Goal: Communication & Community: Answer question/provide support

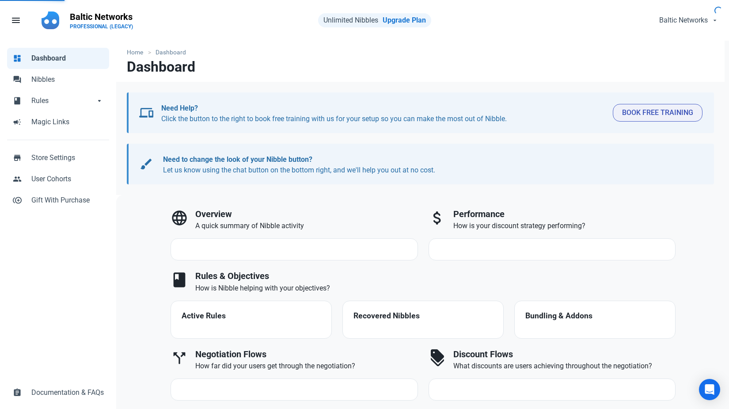
select select "7d"
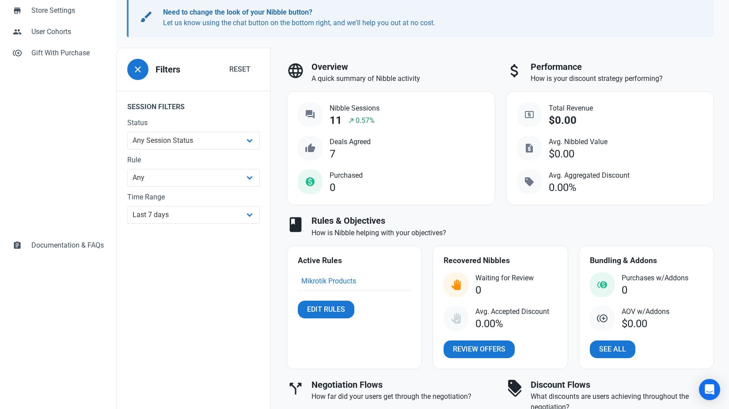
scroll to position [179, 0]
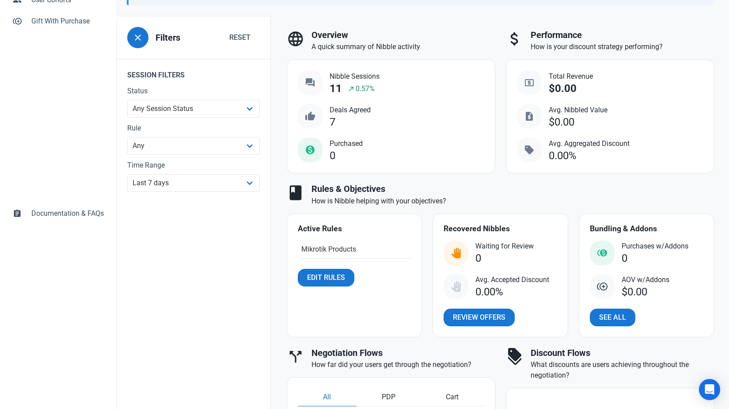
click at [348, 249] on link "Mikrotik Products" at bounding box center [328, 249] width 55 height 8
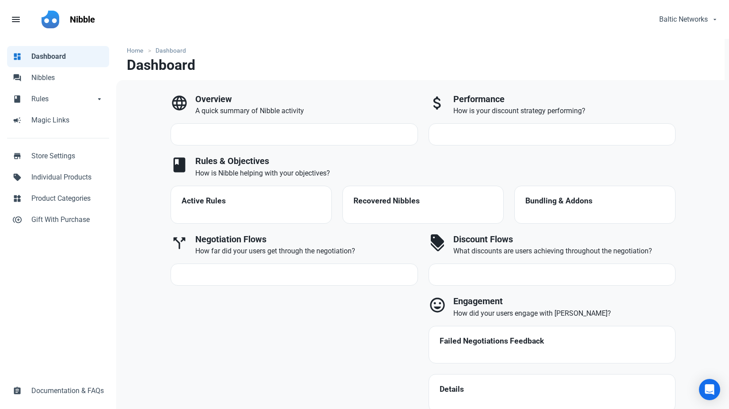
select select "7d"
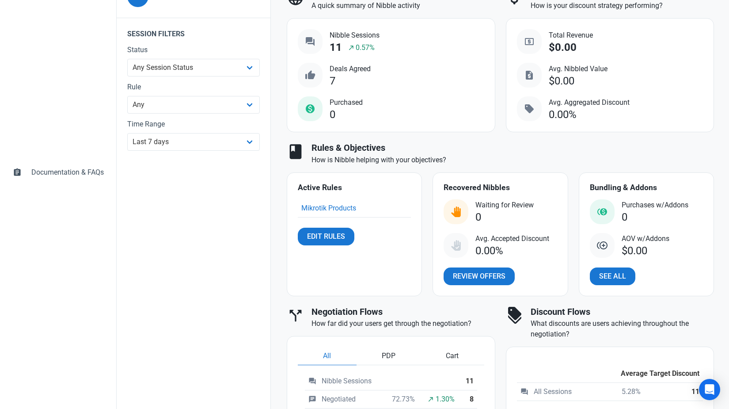
scroll to position [239, 0]
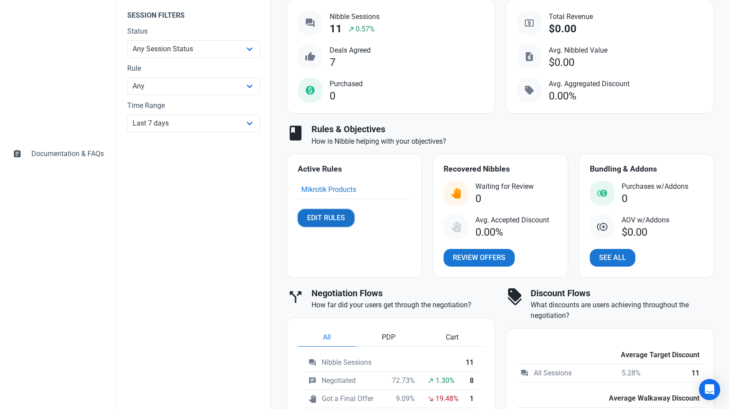
click at [331, 217] on span "Edit Rules" at bounding box center [326, 218] width 38 height 11
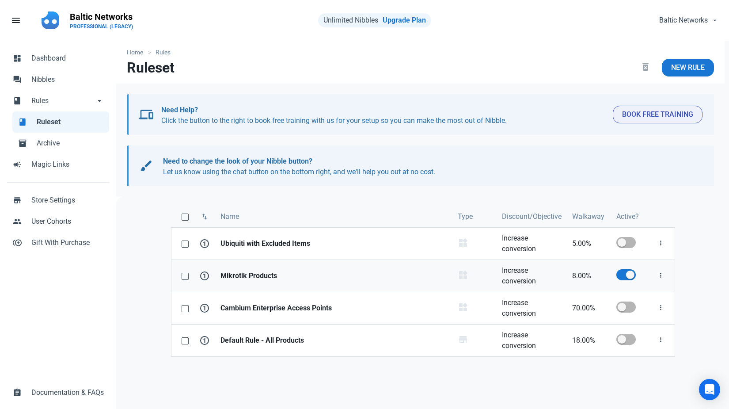
click at [271, 276] on strong "Mikrotik Products" at bounding box center [333, 275] width 227 height 11
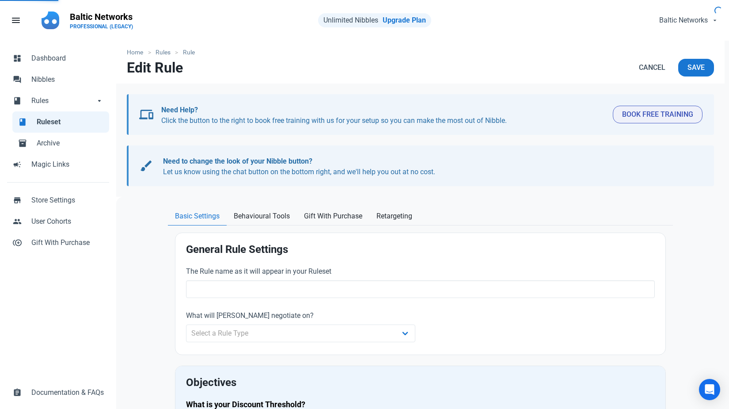
type input "Mikrotik Products"
select select "product_category"
type input "8.00"
radio input "true"
radio input "false"
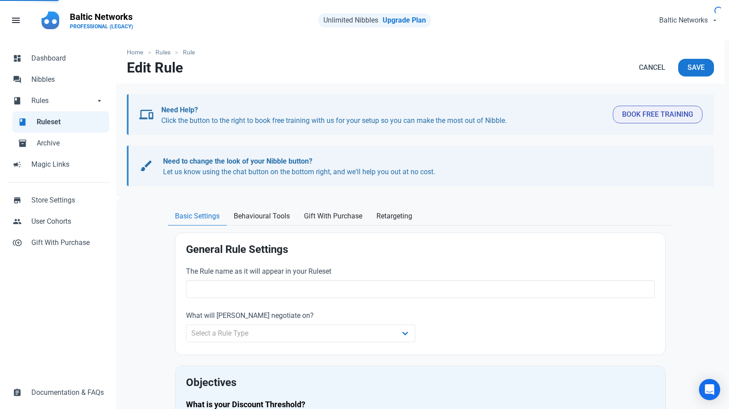
radio input "true"
radio input "false"
radio input "true"
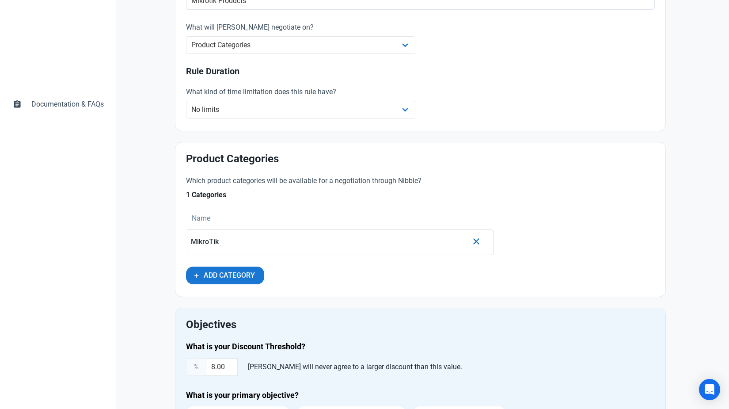
scroll to position [294, 0]
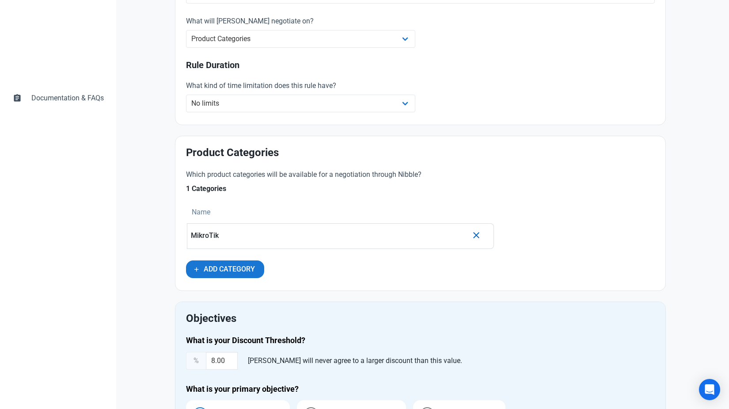
click at [268, 243] on div "MikroTik" at bounding box center [329, 235] width 277 height 19
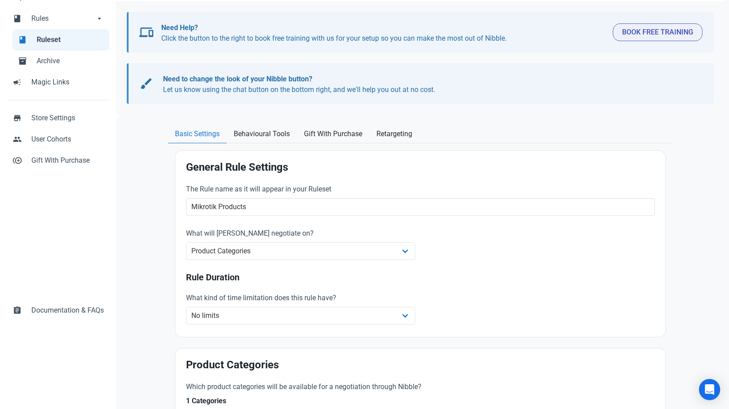
scroll to position [0, 0]
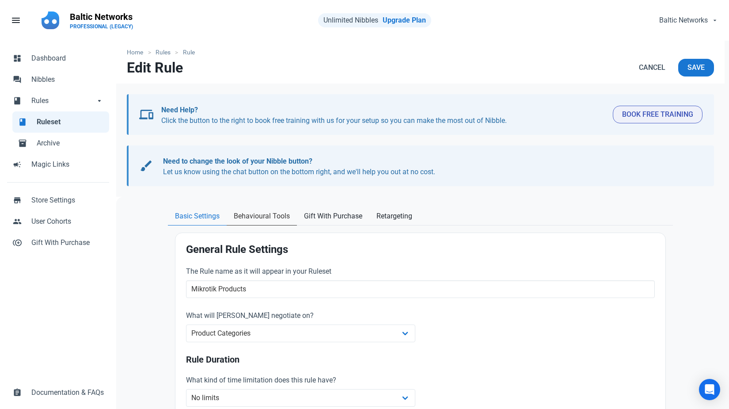
click at [271, 216] on span "Behavioural Tools" at bounding box center [262, 216] width 56 height 11
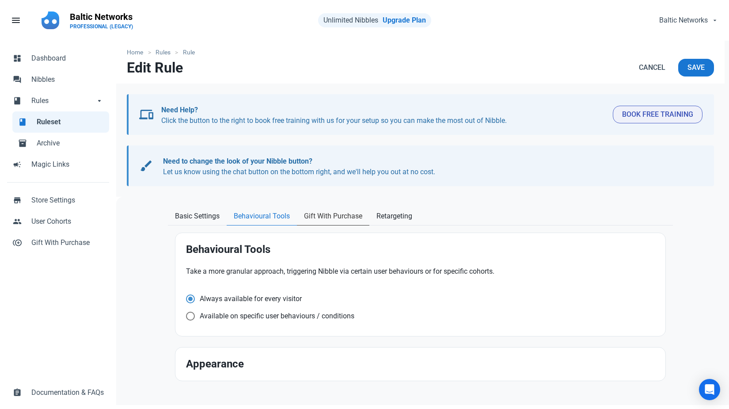
click at [311, 218] on span "Gift With Purchase" at bounding box center [333, 216] width 58 height 11
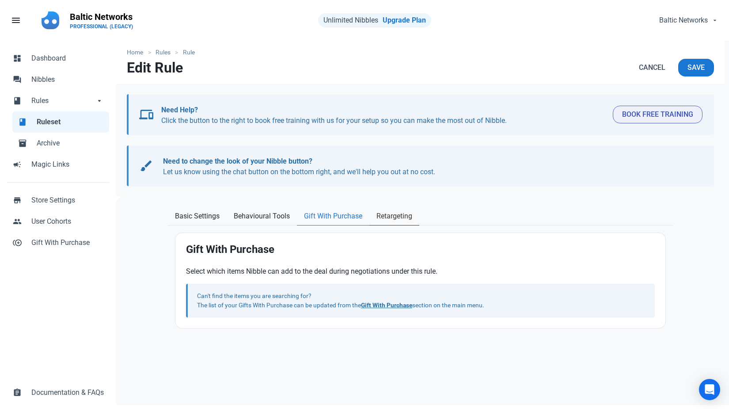
click at [381, 215] on span "Retargeting" at bounding box center [394, 216] width 36 height 11
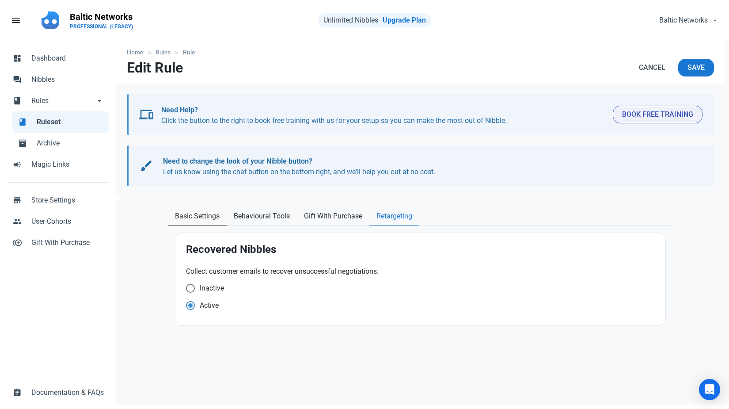
click at [190, 213] on span "Basic Settings" at bounding box center [197, 216] width 45 height 11
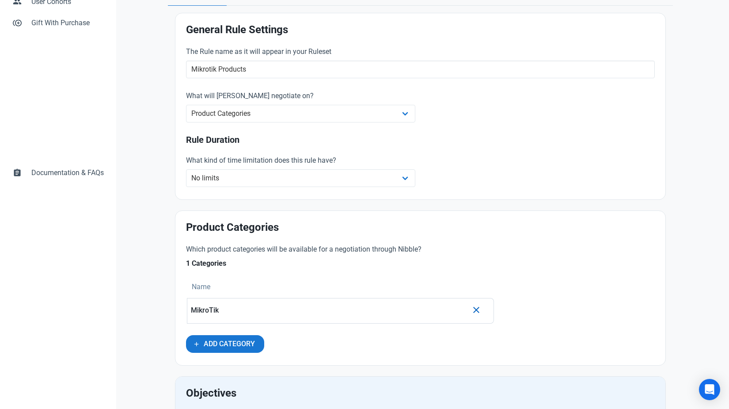
scroll to position [253, 0]
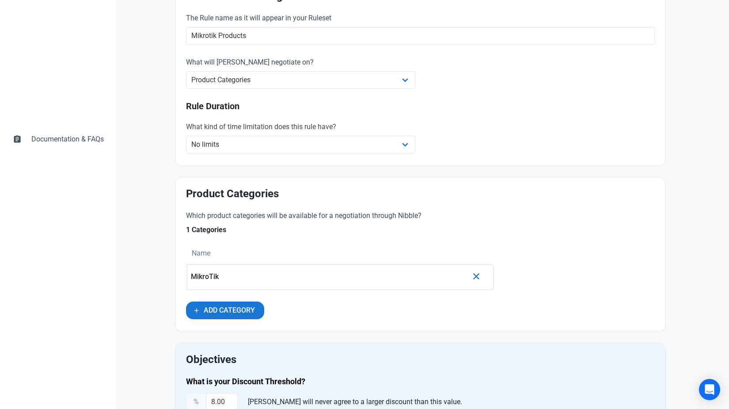
click at [224, 270] on div "MikroTik" at bounding box center [329, 276] width 277 height 19
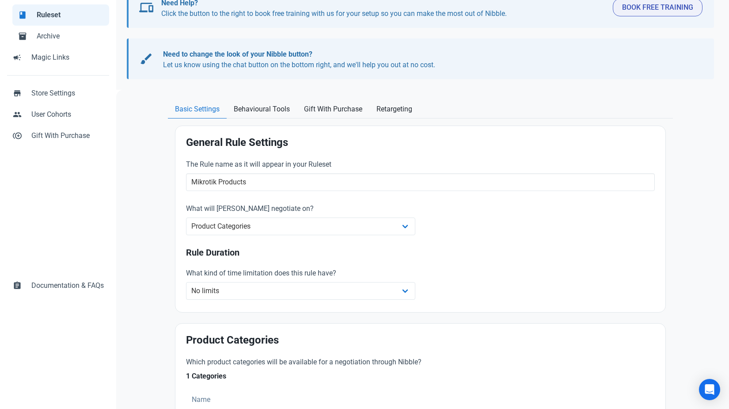
scroll to position [0, 0]
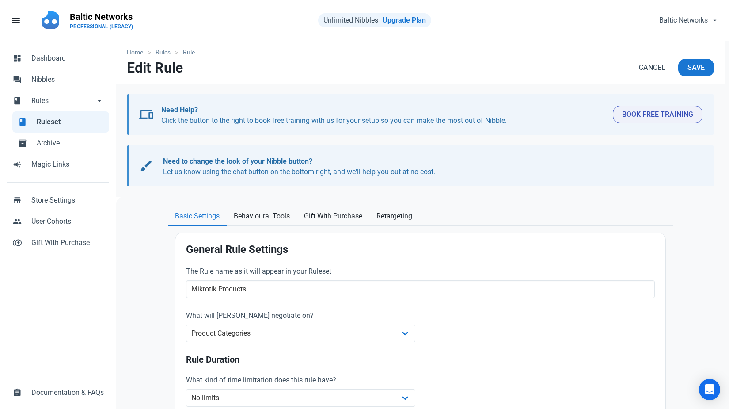
click at [167, 51] on link "Rules" at bounding box center [163, 52] width 24 height 9
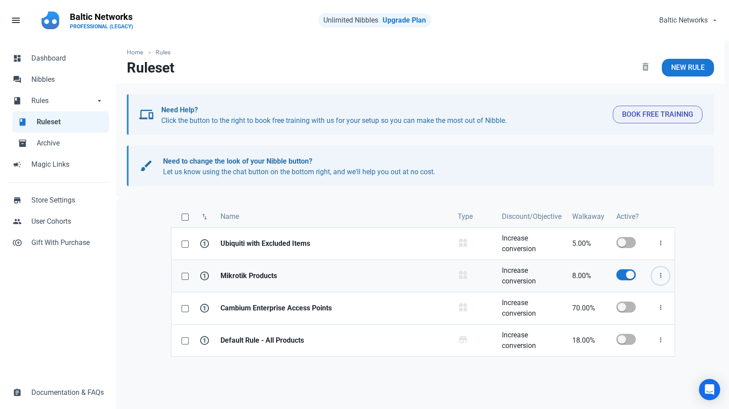
click at [659, 273] on icon "button" at bounding box center [660, 275] width 7 height 11
click at [267, 275] on strong "Mikrotik Products" at bounding box center [333, 275] width 227 height 11
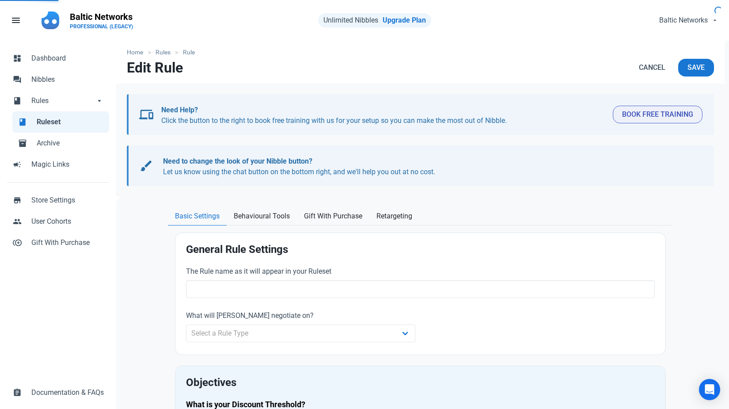
type input "Mikrotik Products"
select select "product_category"
type input "8.00"
radio input "true"
radio input "false"
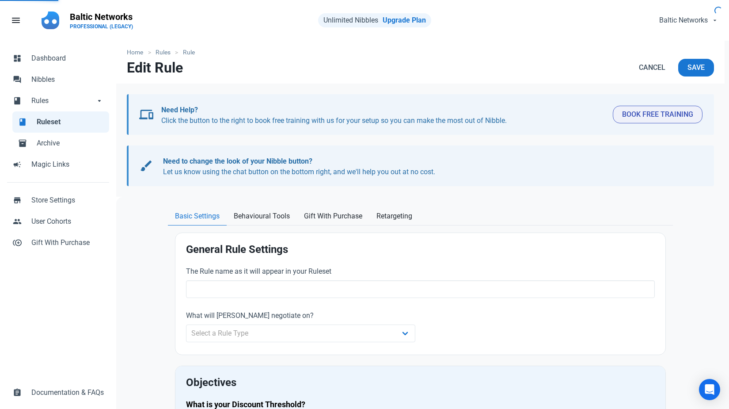
radio input "true"
radio input "false"
radio input "true"
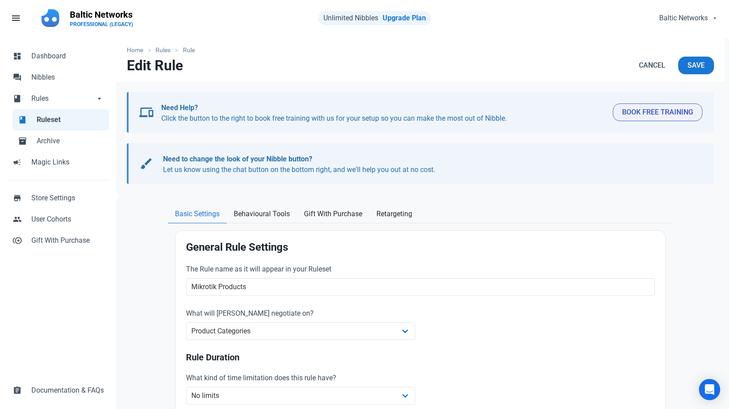
scroll to position [3, 0]
click at [266, 329] on select "Whole Store Individual Products Product Categories Cart" at bounding box center [300, 331] width 229 height 18
click at [186, 322] on select "Whole Store Individual Products Product Categories Cart" at bounding box center [300, 331] width 229 height 18
click at [266, 330] on select "Whole Store Individual Products Product Categories Cart" at bounding box center [300, 331] width 229 height 18
click at [186, 322] on select "Whole Store Individual Products Product Categories Cart" at bounding box center [300, 331] width 229 height 18
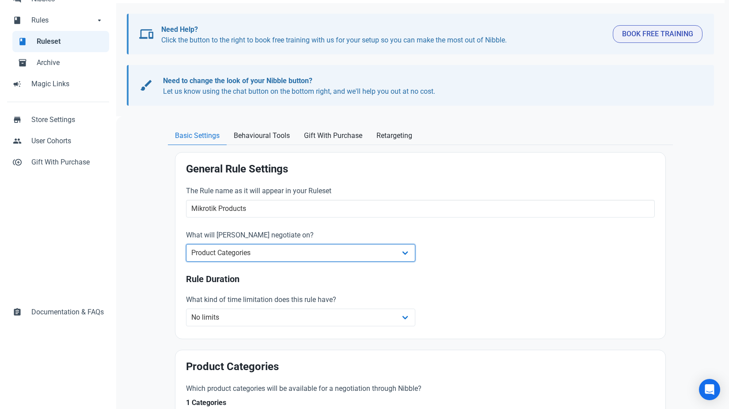
scroll to position [43, 0]
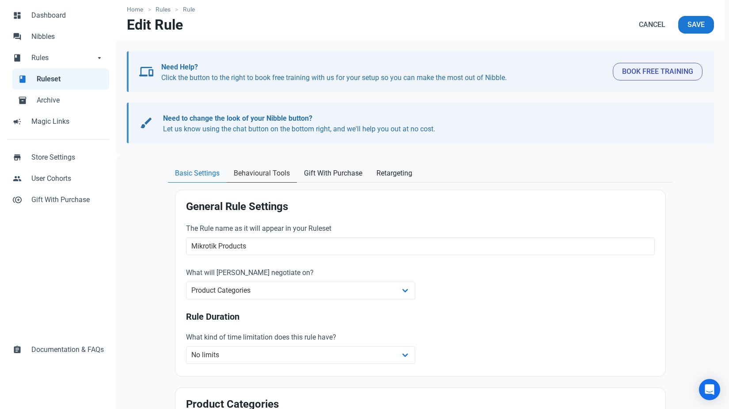
click at [273, 174] on span "Behavioural Tools" at bounding box center [262, 173] width 56 height 11
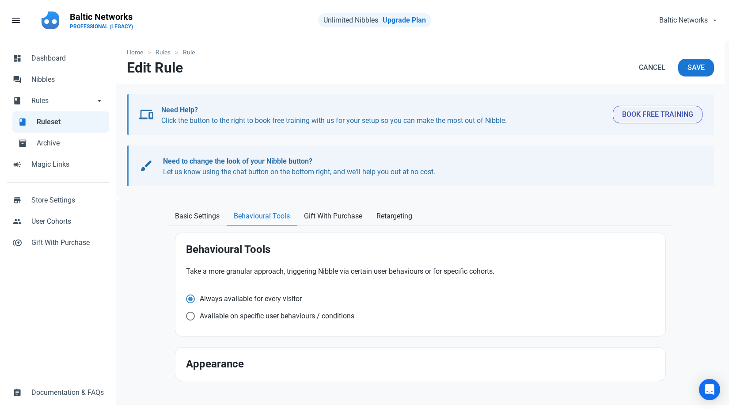
click at [318, 201] on div at bounding box center [420, 200] width 608 height 7
click at [328, 215] on span "Gift With Purchase" at bounding box center [333, 216] width 58 height 11
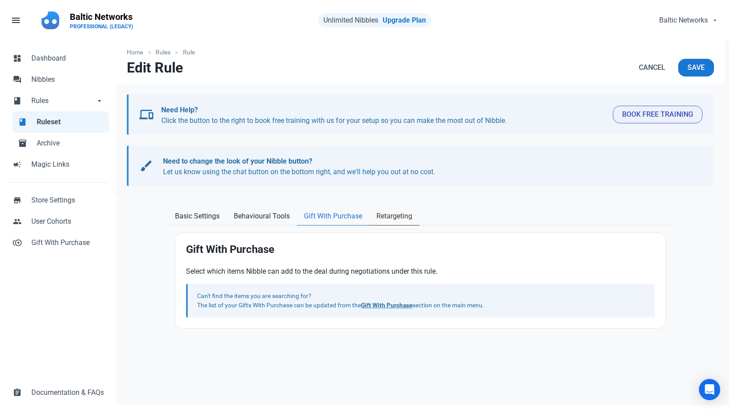
click at [390, 217] on span "Retargeting" at bounding box center [394, 216] width 36 height 11
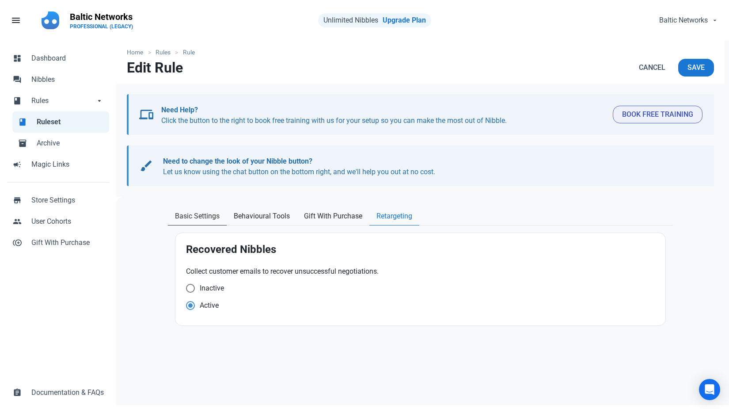
click at [208, 209] on link "Basic Settings" at bounding box center [197, 216] width 59 height 18
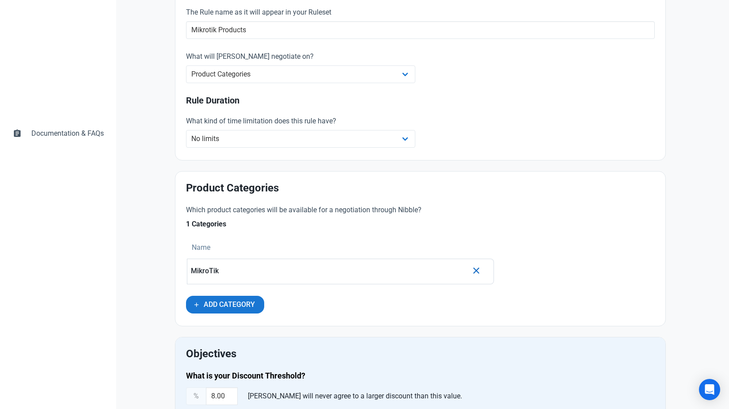
scroll to position [356, 0]
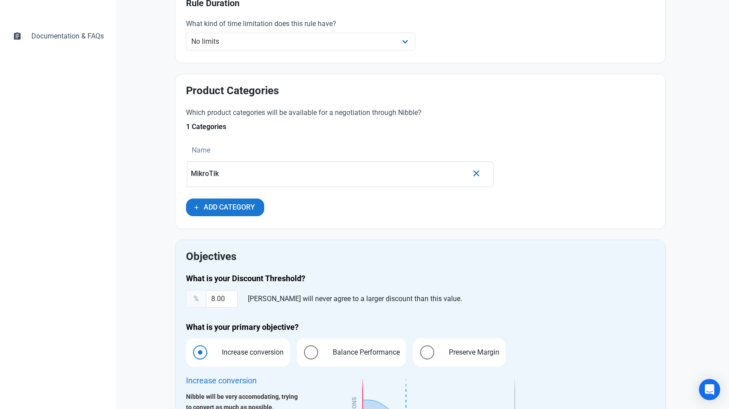
click at [272, 175] on p "MikroTik" at bounding box center [329, 174] width 277 height 8
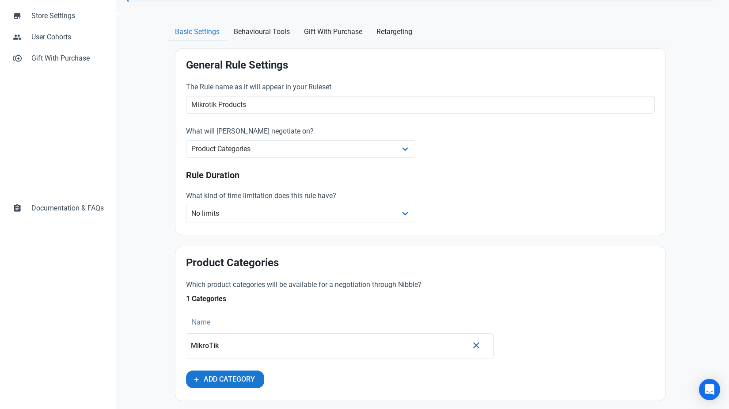
scroll to position [132, 0]
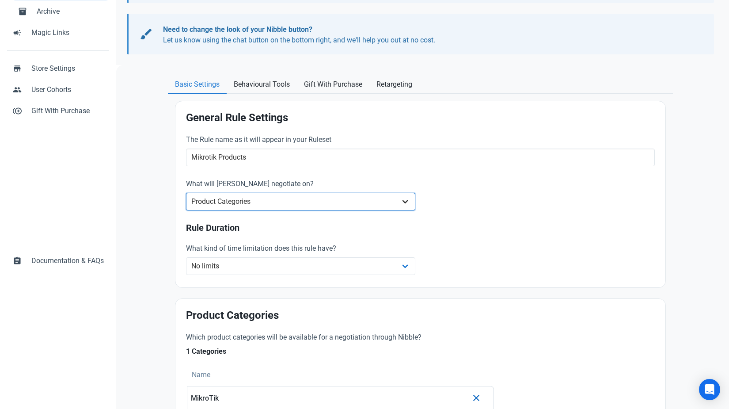
click at [258, 200] on select "Whole Store Individual Products Product Categories Cart" at bounding box center [300, 202] width 229 height 18
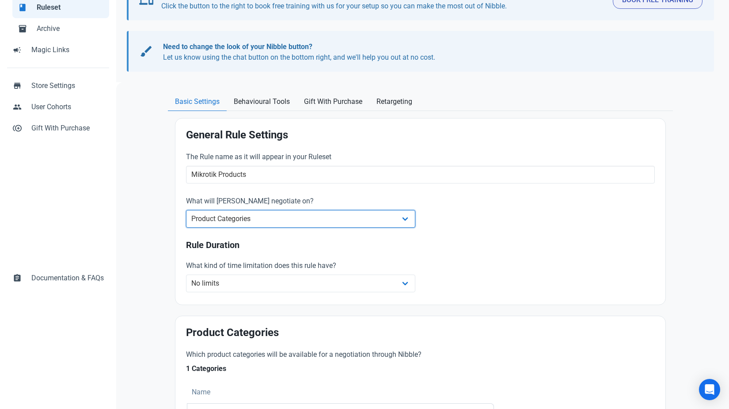
scroll to position [0, 0]
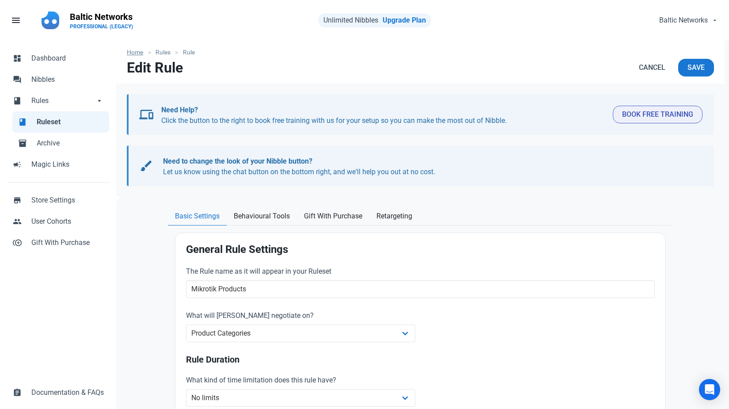
click at [140, 55] on link "Home" at bounding box center [137, 52] width 21 height 9
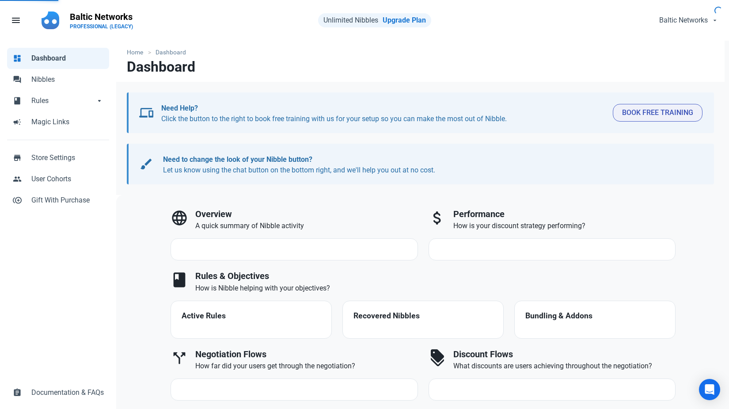
select select "7d"
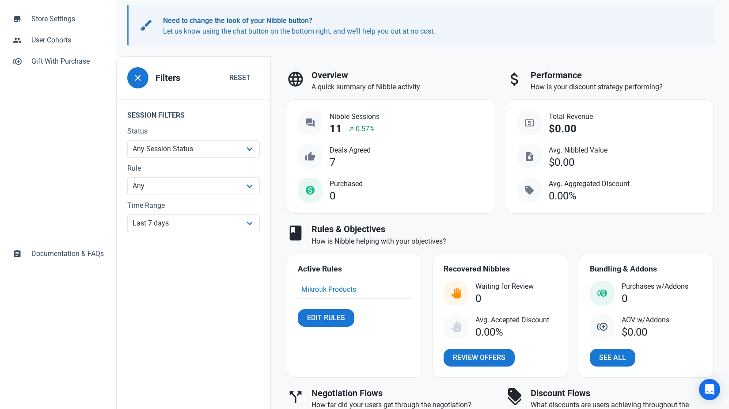
scroll to position [231, 0]
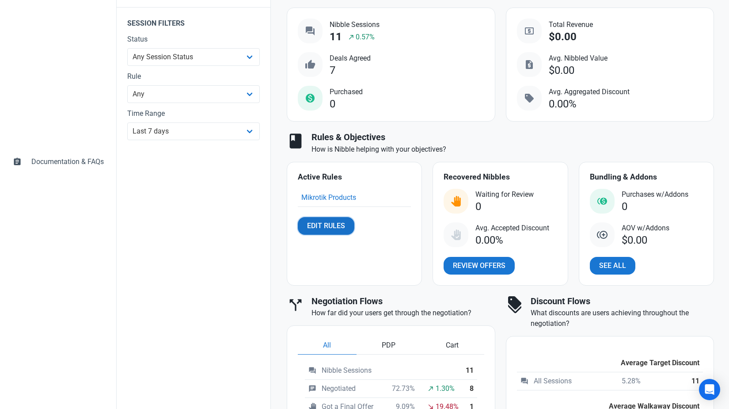
click at [327, 225] on span "Edit Rules" at bounding box center [326, 225] width 38 height 11
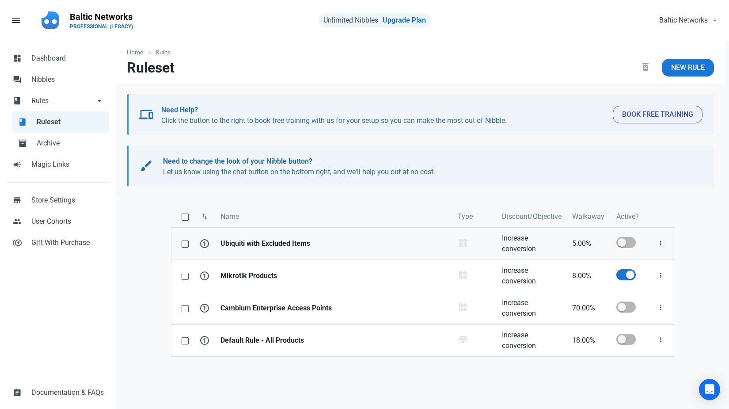
click at [304, 241] on strong "Ubiquiti with Excluded Items" at bounding box center [333, 243] width 227 height 11
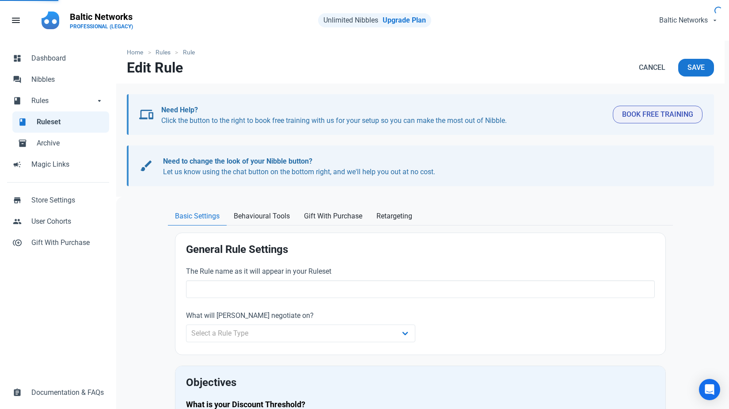
type input "Ubiquiti with Excluded Items"
select select "product_category"
type input "5.00"
radio input "true"
radio input "false"
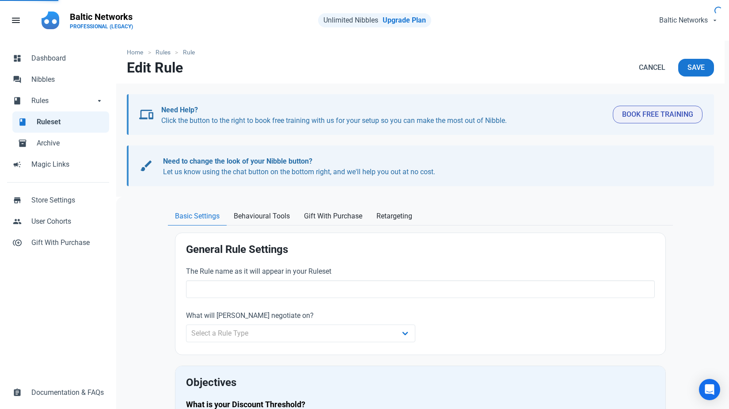
radio input "true"
radio input "false"
radio input "true"
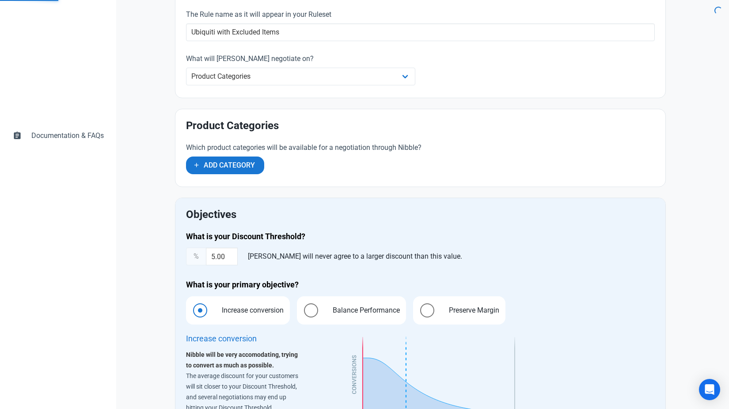
scroll to position [374, 0]
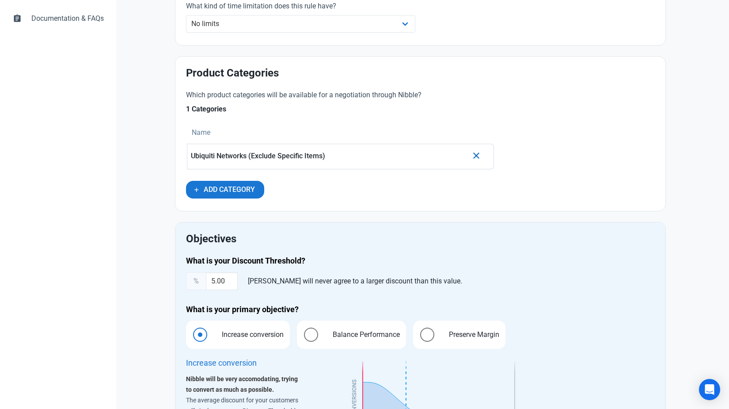
click at [294, 160] on p "Ubiquiti Networks (Exclude Specific Items)" at bounding box center [329, 156] width 277 height 8
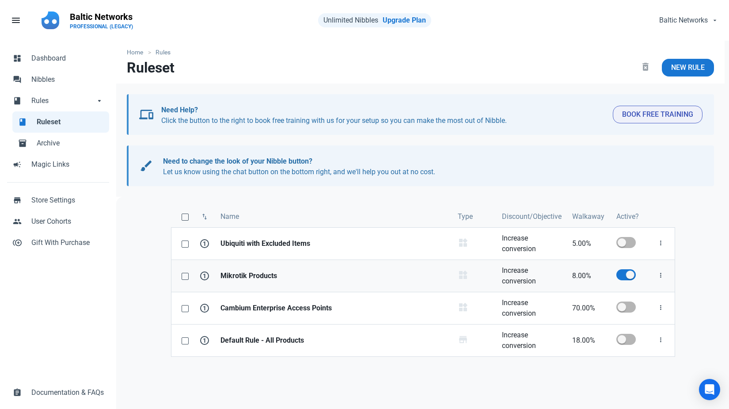
click at [246, 280] on strong "Mikrotik Products" at bounding box center [333, 275] width 227 height 11
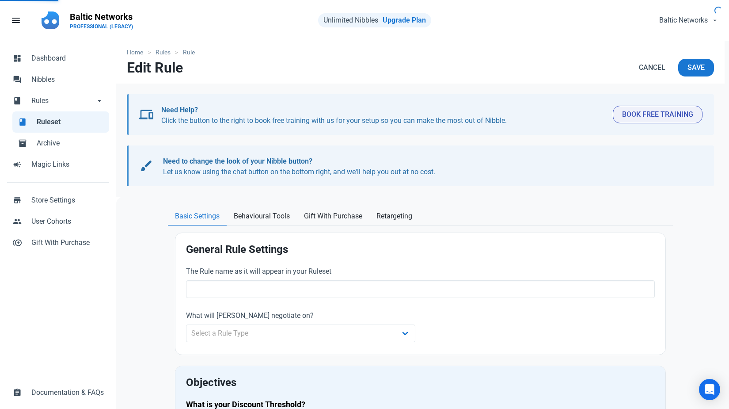
type input "Mikrotik Products"
select select "product_category"
type input "8.00"
radio input "true"
radio input "false"
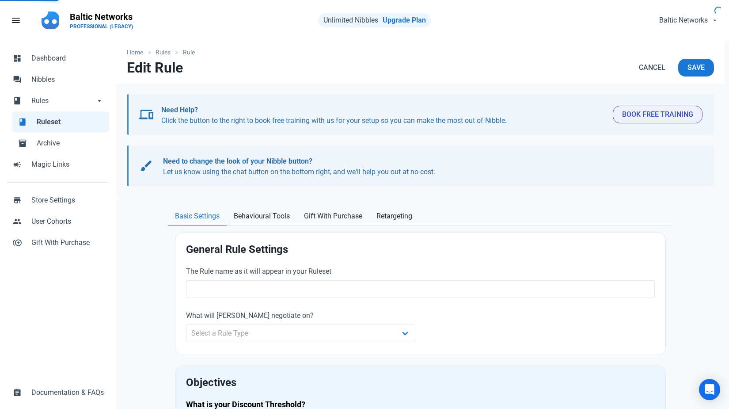
radio input "true"
radio input "false"
radio input "true"
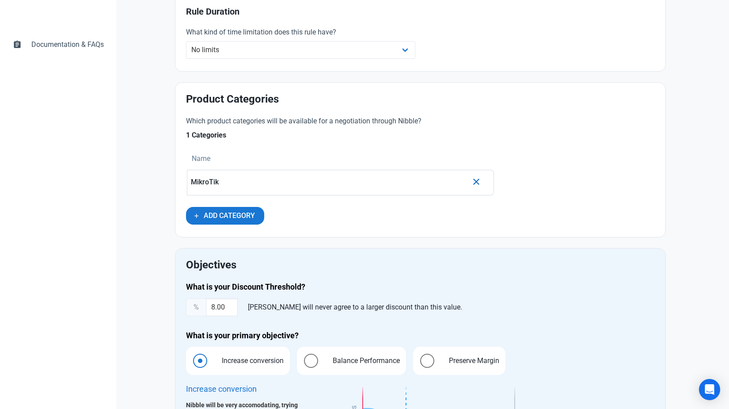
scroll to position [346, 0]
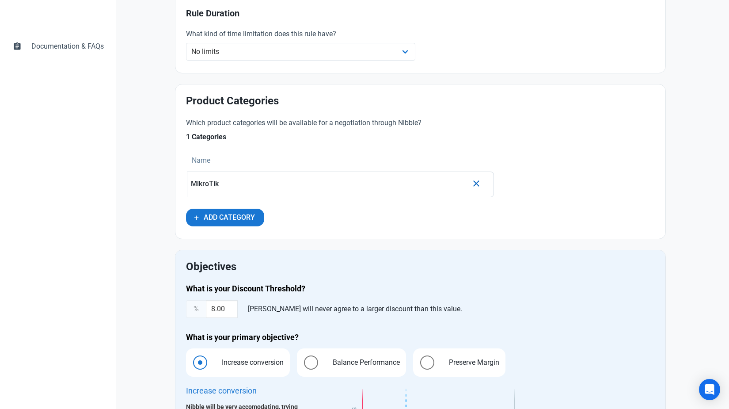
click at [254, 180] on p "MikroTik" at bounding box center [329, 184] width 277 height 8
click at [237, 219] on span "Add Category" at bounding box center [229, 217] width 51 height 11
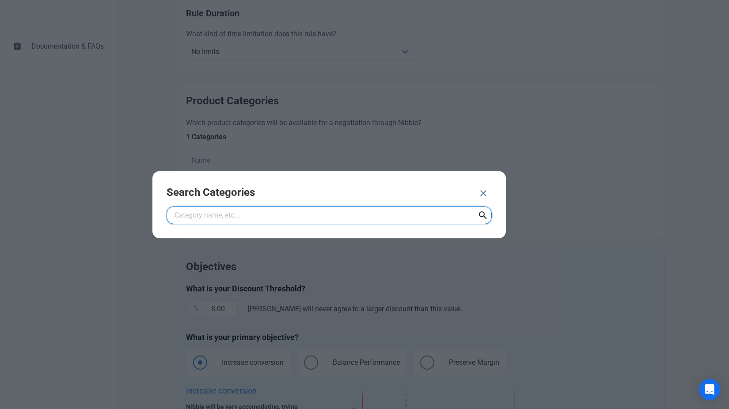
click at [236, 219] on input "text" at bounding box center [329, 215] width 325 height 18
type input "M"
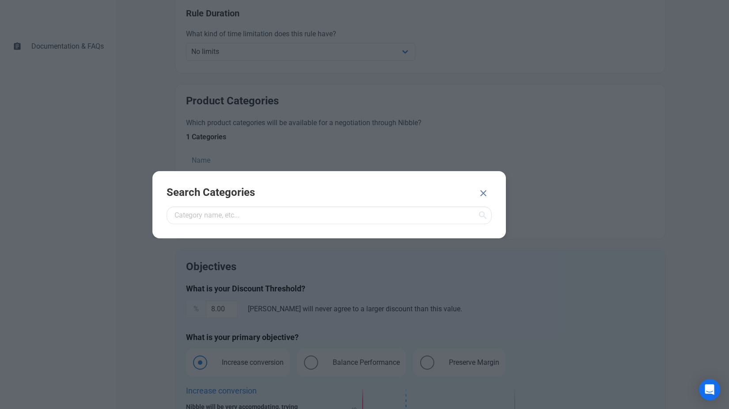
click at [483, 214] on icon at bounding box center [483, 215] width 11 height 16
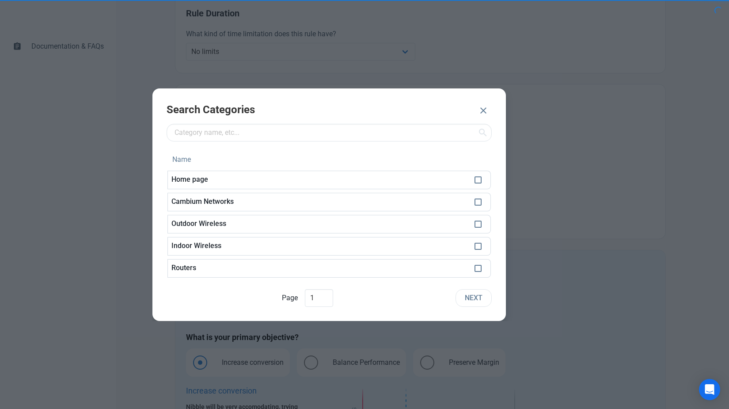
click at [483, 214] on div "Search Categories Name Home page Cambium Networks Outdoor Wireless Indoor Wirel…" at bounding box center [328, 204] width 353 height 232
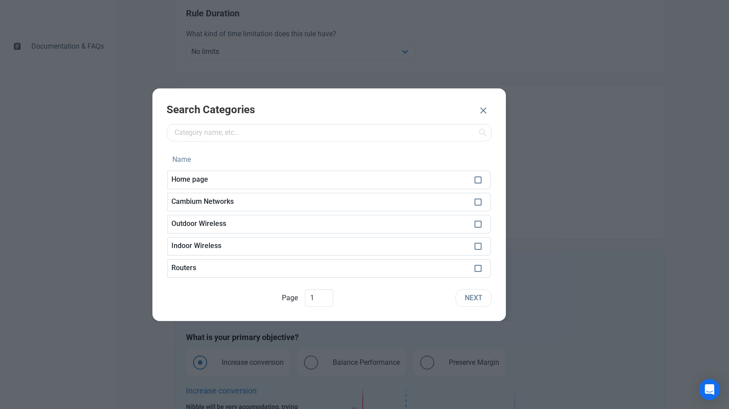
click at [476, 113] on button "button" at bounding box center [483, 112] width 17 height 18
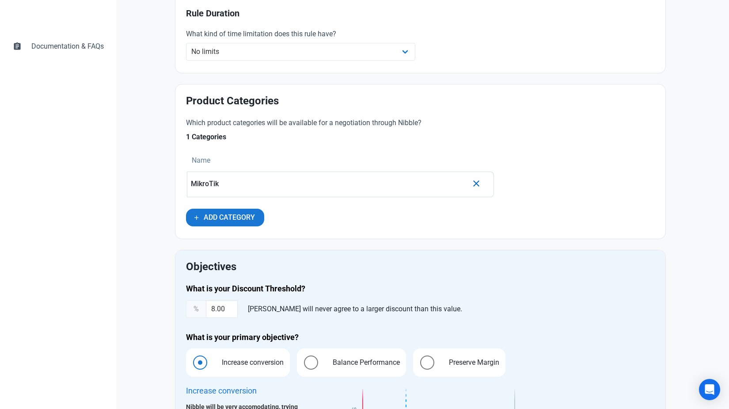
click at [225, 185] on p "MikroTik" at bounding box center [329, 184] width 277 height 8
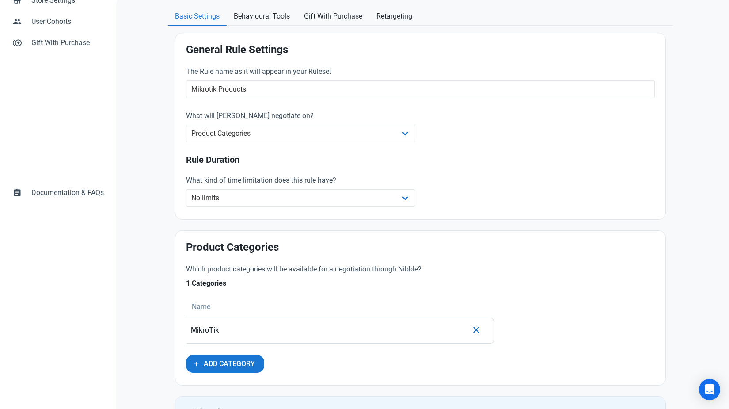
scroll to position [209, 0]
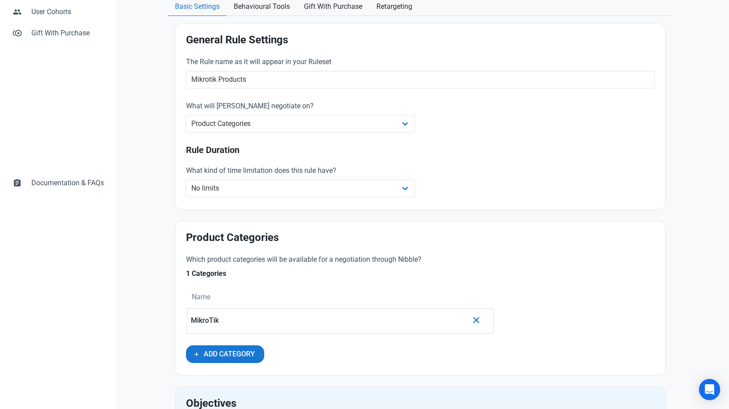
click at [200, 319] on p "MikroTik" at bounding box center [329, 320] width 277 height 8
click at [232, 322] on p "MikroTik" at bounding box center [329, 320] width 277 height 8
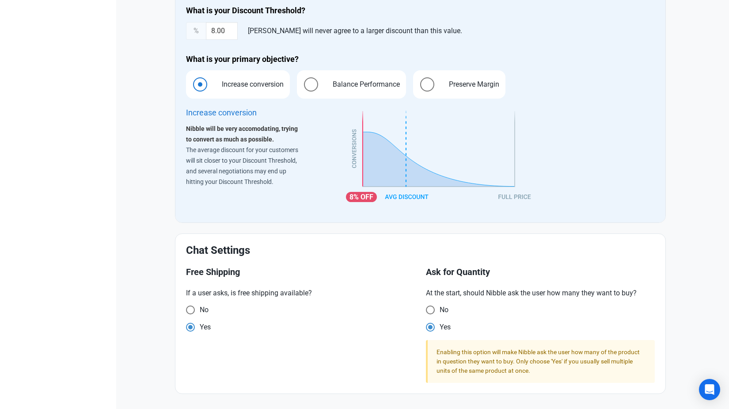
scroll to position [0, 0]
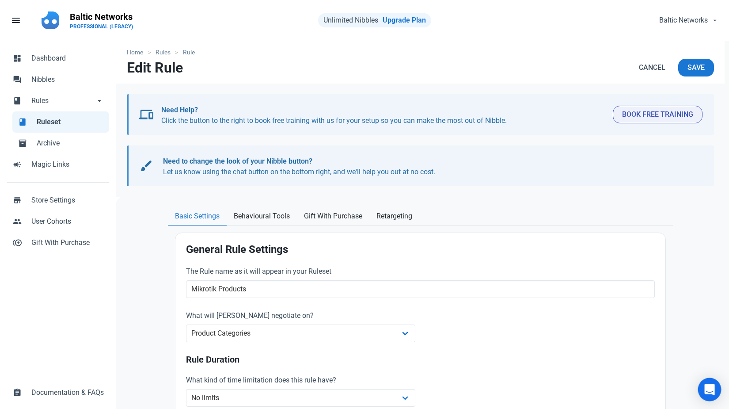
click at [710, 388] on icon "Open Intercom Messenger" at bounding box center [709, 389] width 10 height 11
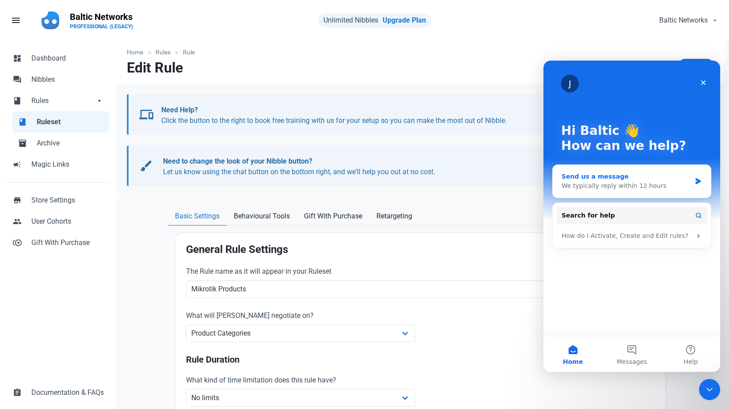
click at [684, 180] on div "Send us a message" at bounding box center [626, 176] width 129 height 9
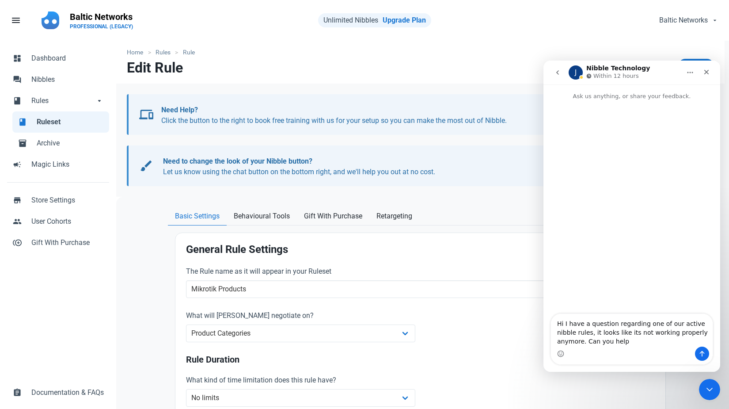
type textarea "Hi I have a question regarding one of our active nibble rules, it looks like it…"
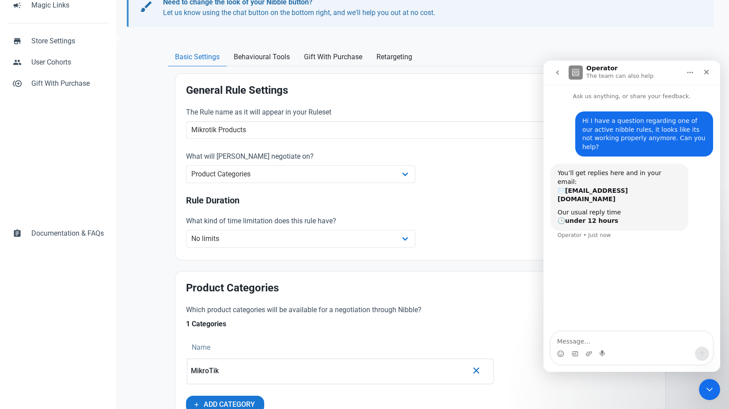
scroll to position [188, 0]
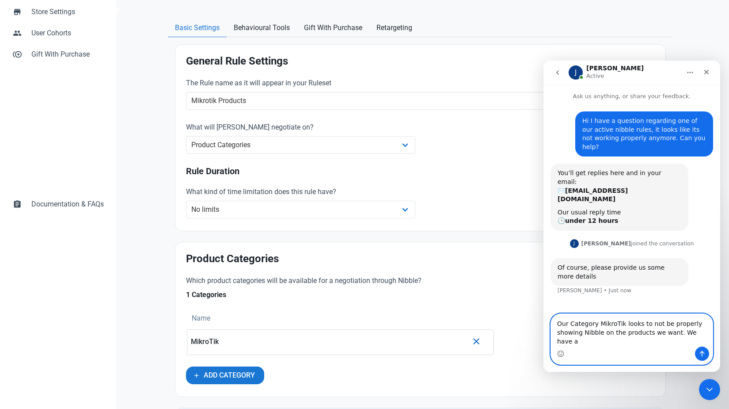
paste textarea "Conditions"
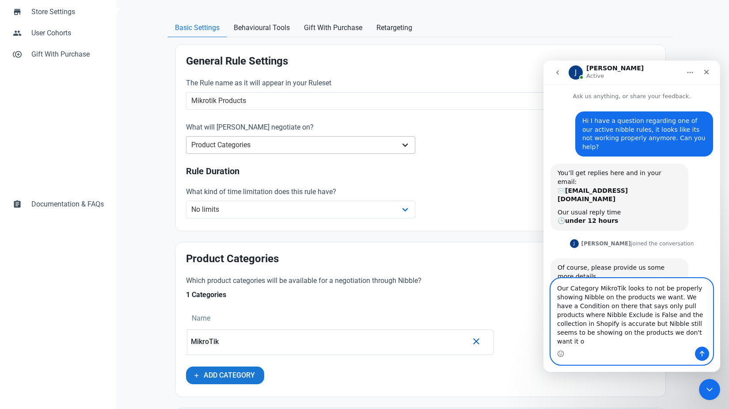
type textarea "Our Category MikroTik looks to not be properly showing Nibble on the products w…"
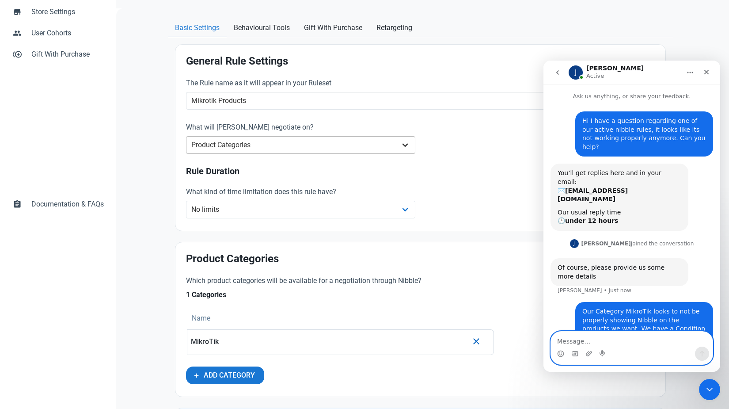
scroll to position [34, 0]
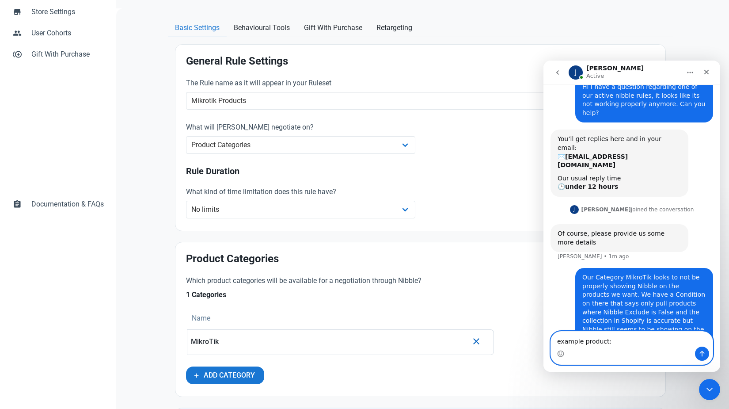
paste textarea "MT13-052400-U15BG"
type textarea "example product: MT13-052400-U15BG"
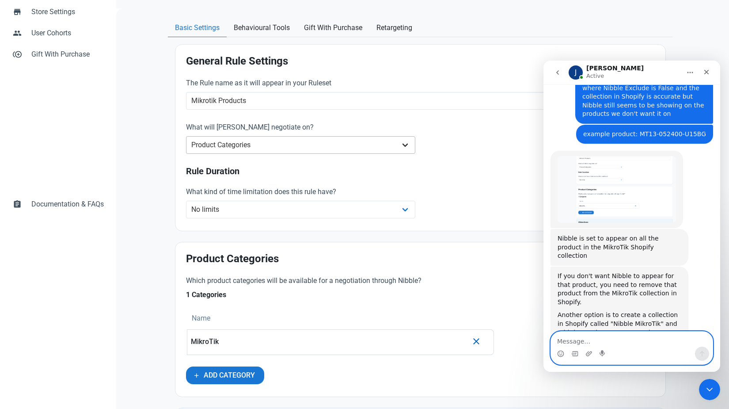
scroll to position [252, 0]
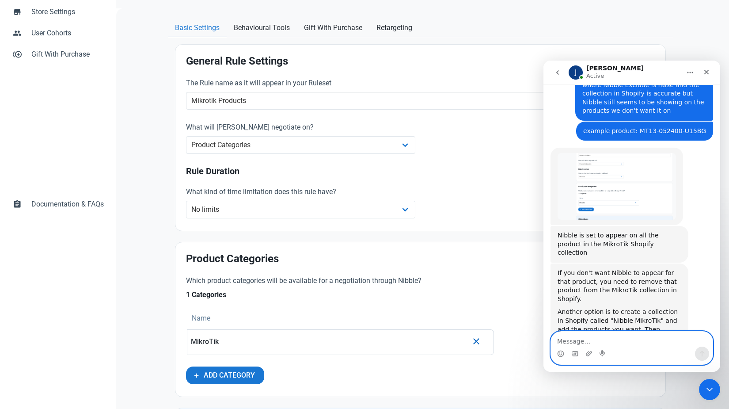
click at [603, 342] on textarea "Message…" at bounding box center [632, 338] width 162 height 15
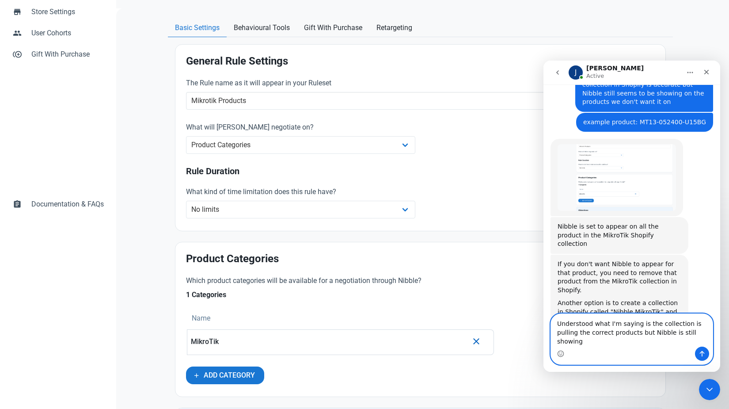
scroll to position [270, 0]
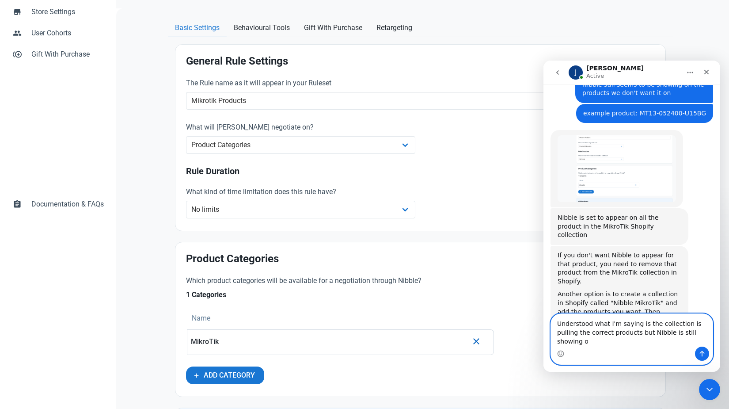
type textarea "Understood what I'm saying is the collection is pulling the correct products bu…"
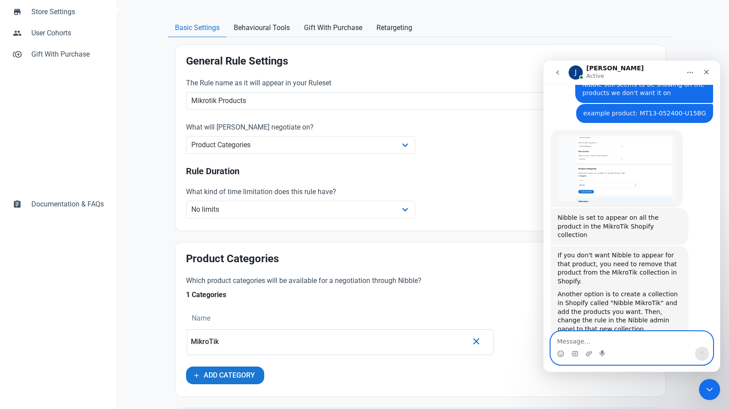
scroll to position [296, 0]
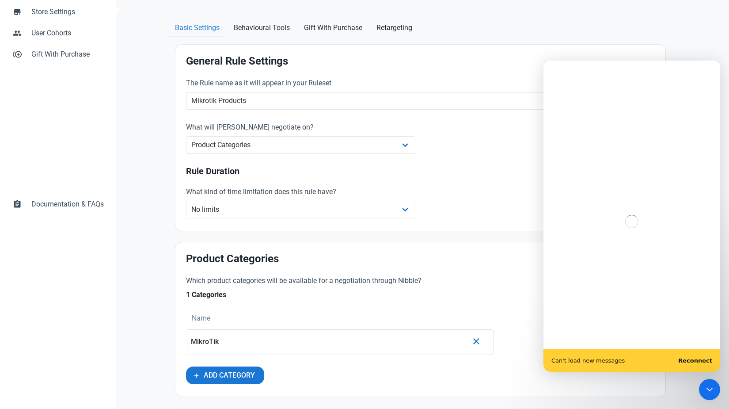
click at [655, 189] on main "Can't load new messages Reconnect J Hi Baltic 👋 How can we help? Recent message…" at bounding box center [631, 216] width 177 height 311
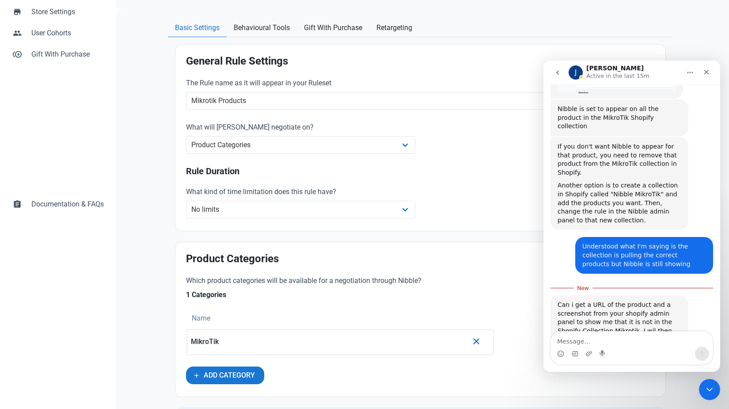
scroll to position [372, 0]
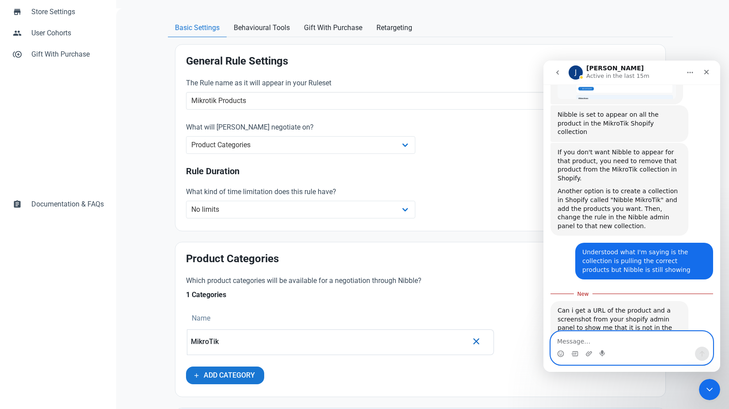
paste textarea "[URL][DOMAIN_NAME]"
type textarea "[URL][DOMAIN_NAME]"
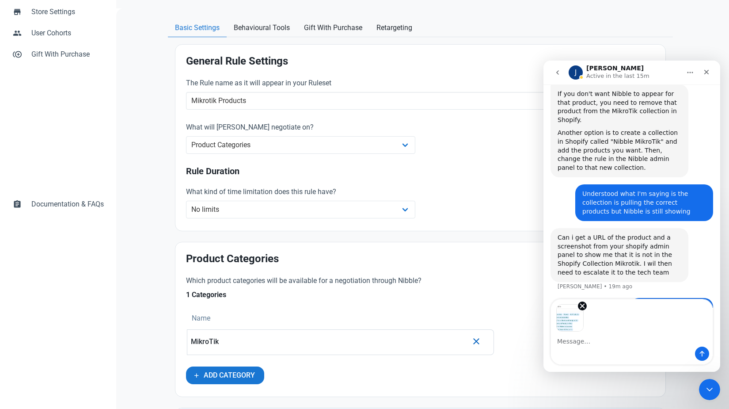
scroll to position [433, 0]
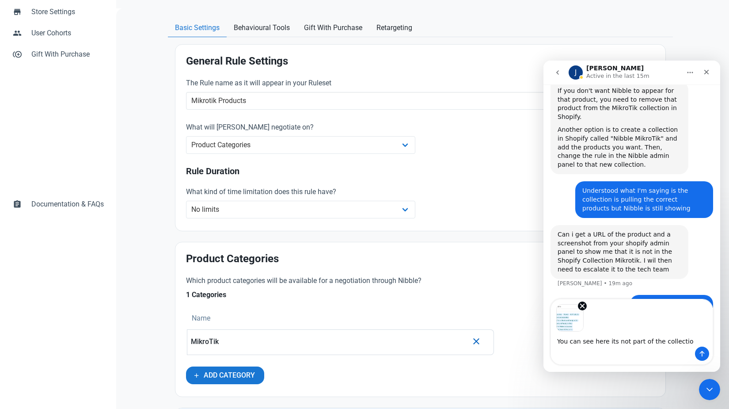
type textarea "You can see here its not part of the collection"
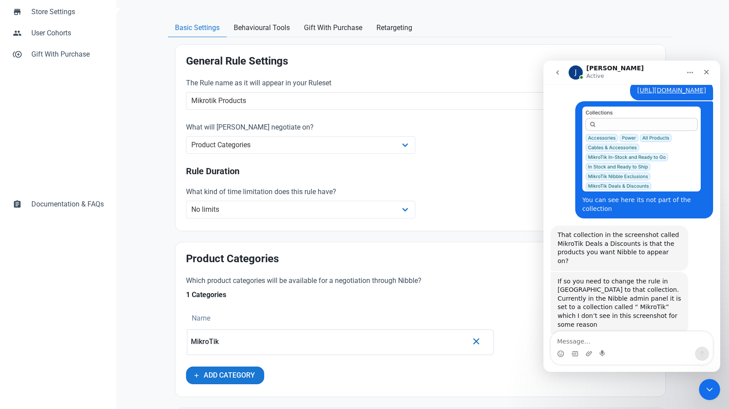
scroll to position [638, 0]
